Goal: Task Accomplishment & Management: Manage account settings

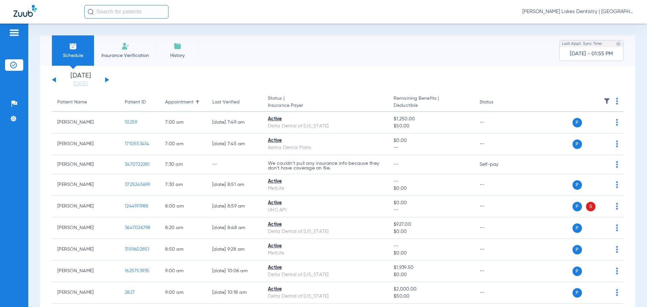
click at [108, 80] on button at bounding box center [107, 79] width 4 height 5
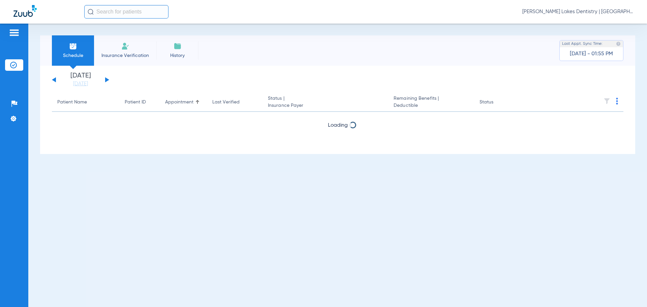
click at [108, 78] on div "[DATE] [DATE] [DATE] [DATE] [DATE] [DATE] [DATE] [DATE] [DATE] [DATE] [DATE] [D…" at bounding box center [80, 79] width 57 height 15
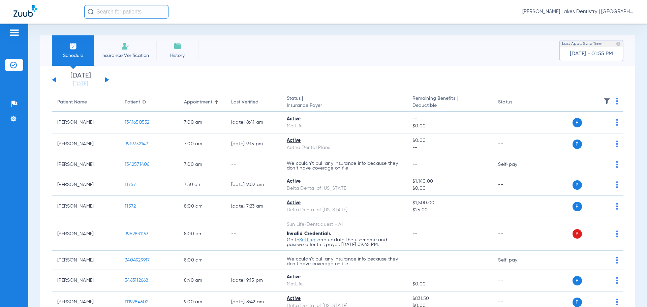
click at [106, 81] on button at bounding box center [107, 79] width 4 height 5
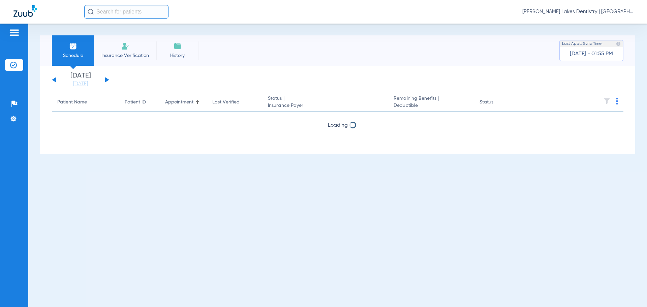
click at [562, 11] on span "[PERSON_NAME] Lakes Dentistry | [GEOGRAPHIC_DATA]" at bounding box center [578, 11] width 111 height 7
click at [605, 23] on span "Account Selection" at bounding box center [609, 24] width 38 height 5
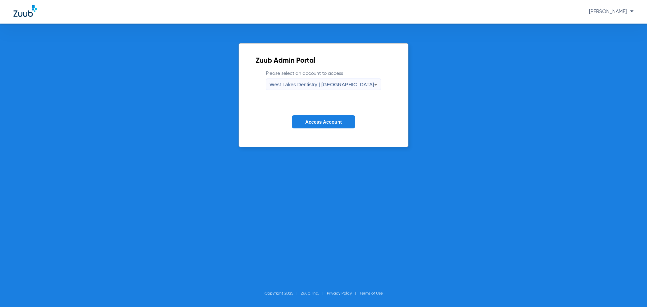
click at [336, 80] on div "West Lakes Dentistry | [GEOGRAPHIC_DATA]" at bounding box center [322, 84] width 105 height 11
click at [340, 107] on span "West Lakes Dentistry | [GEOGRAPHIC_DATA]" at bounding box center [324, 107] width 69 height 9
click at [335, 122] on span "Access Account" at bounding box center [323, 121] width 36 height 5
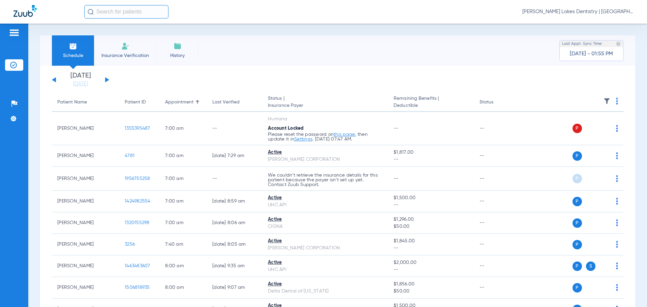
click at [107, 79] on button at bounding box center [107, 79] width 4 height 5
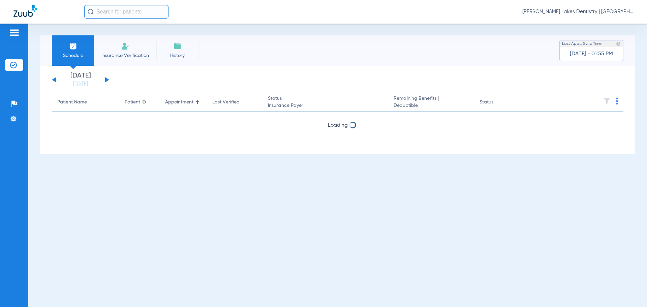
click at [107, 79] on button at bounding box center [107, 79] width 4 height 5
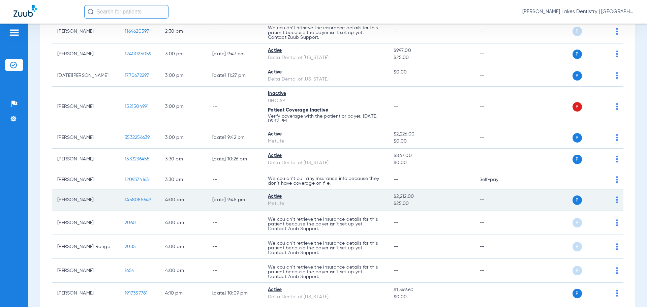
scroll to position [997, 0]
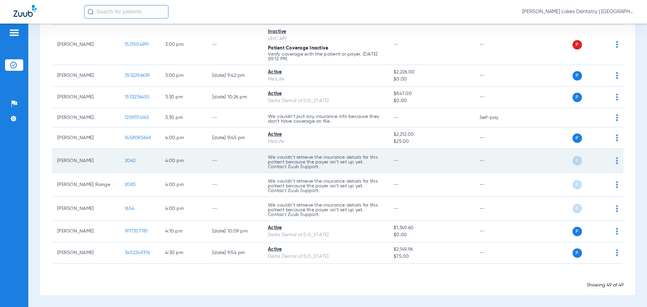
click at [129, 160] on span "2060" at bounding box center [130, 160] width 11 height 5
